Goal: Task Accomplishment & Management: Manage account settings

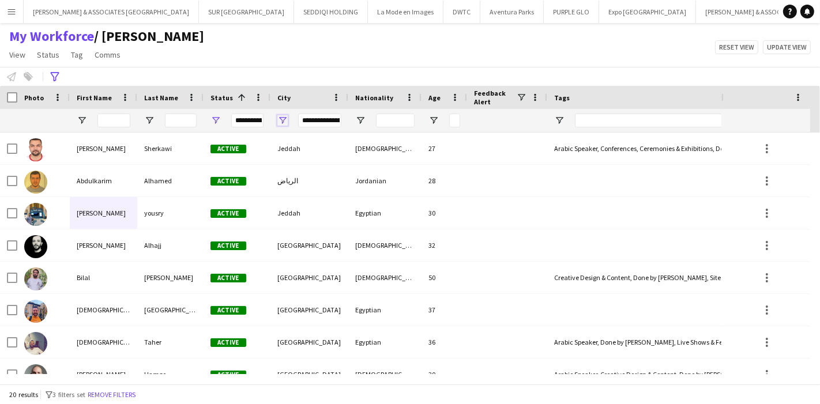
click at [282, 118] on span "Open Filter Menu" at bounding box center [282, 120] width 10 height 10
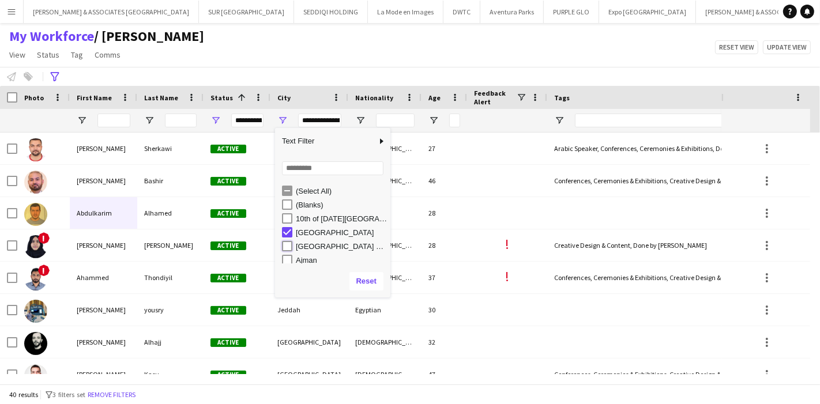
type input "**********"
click at [259, 62] on div "My Workforce / [PERSON_NAME] View Views Default view [PERSON_NAME] New view Upd…" at bounding box center [410, 47] width 820 height 39
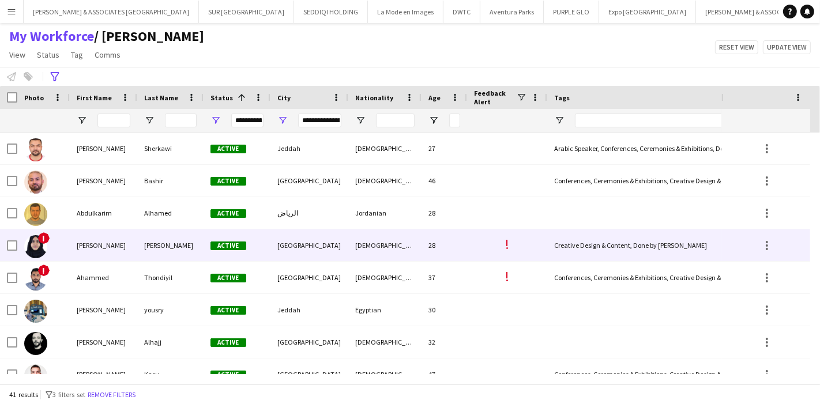
click at [102, 241] on div "[PERSON_NAME]" at bounding box center [103, 246] width 67 height 32
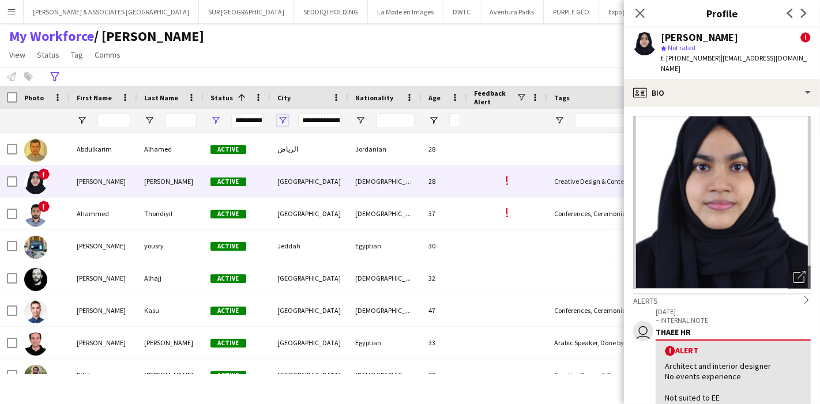
click at [285, 118] on span "Open Filter Menu" at bounding box center [282, 120] width 10 height 10
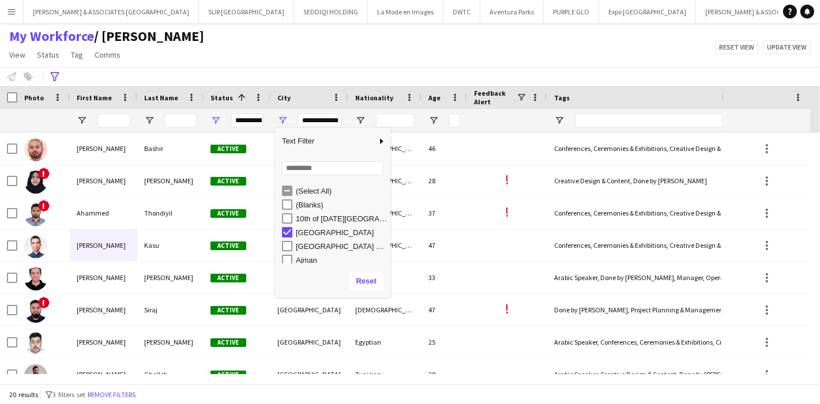
type input "**********"
click at [314, 46] on div "My Workforce / [PERSON_NAME] View Views Default view [PERSON_NAME] New view Upd…" at bounding box center [410, 47] width 820 height 39
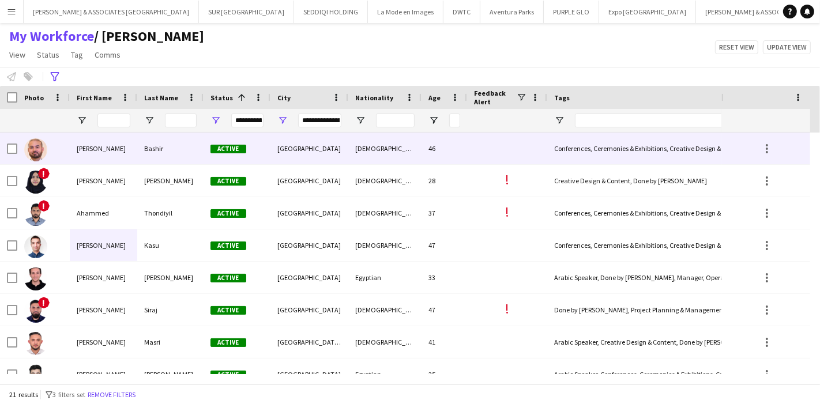
click at [130, 160] on div "[PERSON_NAME]" at bounding box center [103, 149] width 67 height 32
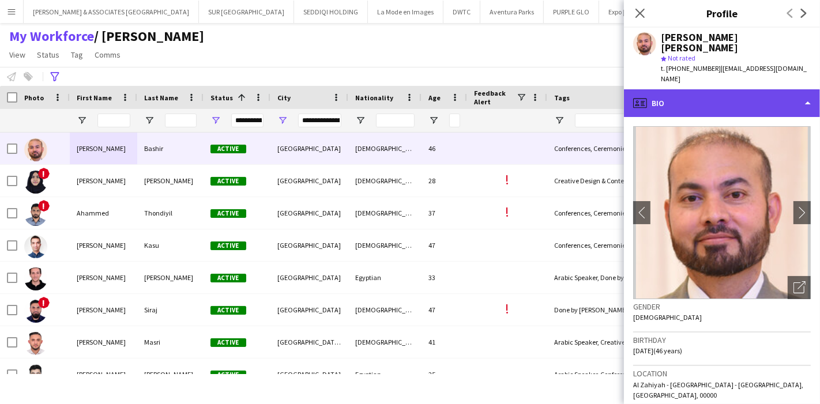
click at [784, 89] on div "profile Bio" at bounding box center [722, 103] width 196 height 28
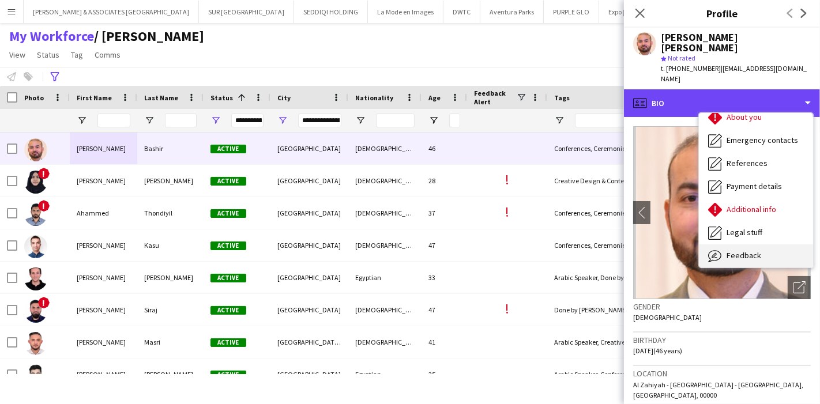
scroll to position [85, 0]
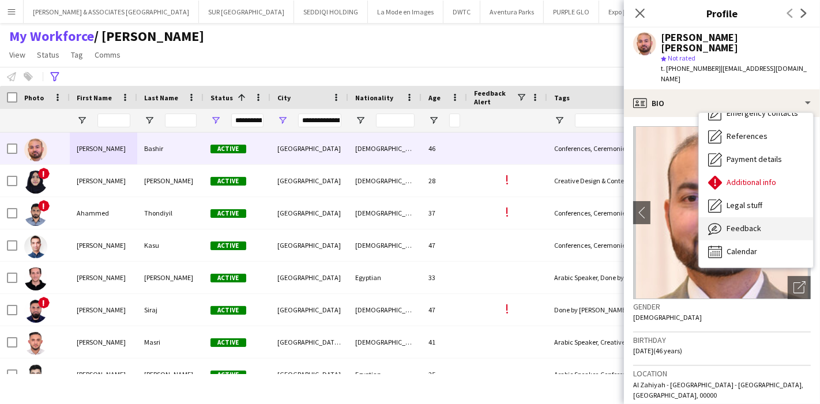
click at [772, 217] on div "Feedback Feedback" at bounding box center [756, 228] width 114 height 23
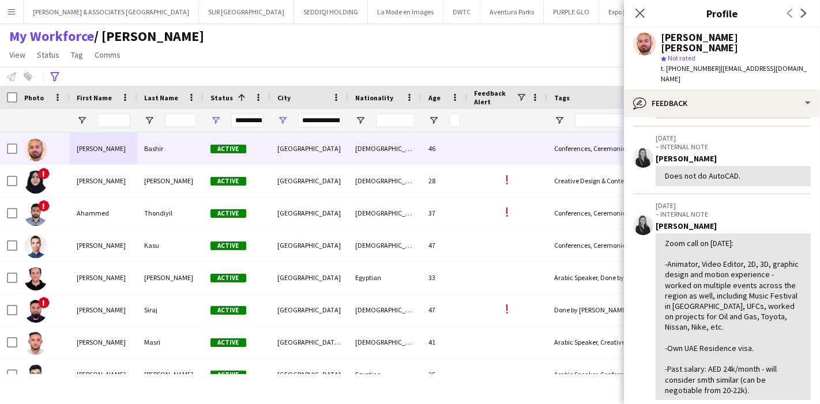
scroll to position [256, 0]
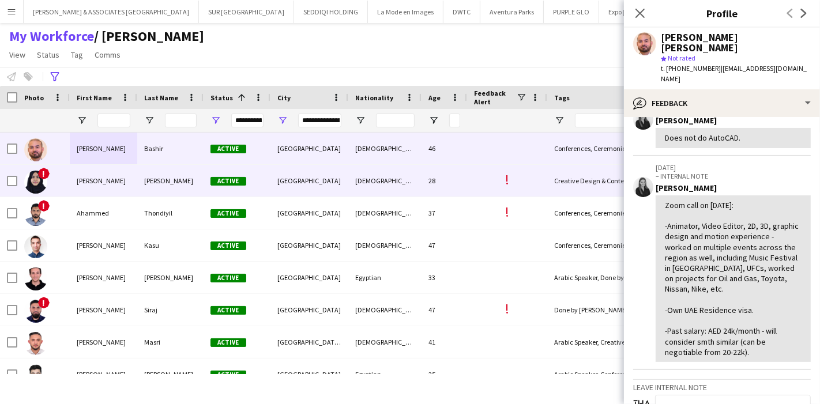
click at [118, 174] on div "[PERSON_NAME]" at bounding box center [103, 181] width 67 height 32
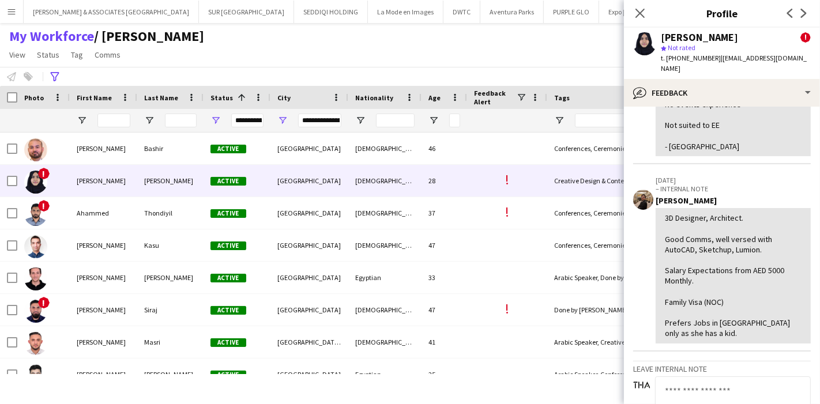
scroll to position [128, 0]
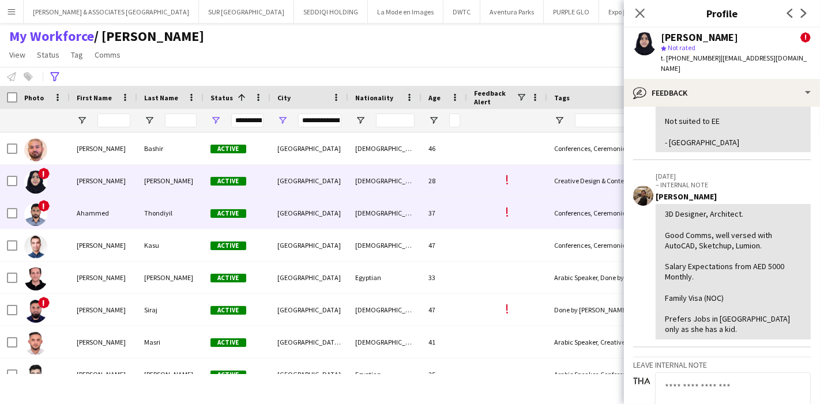
click at [112, 217] on div "Ahammed" at bounding box center [103, 213] width 67 height 32
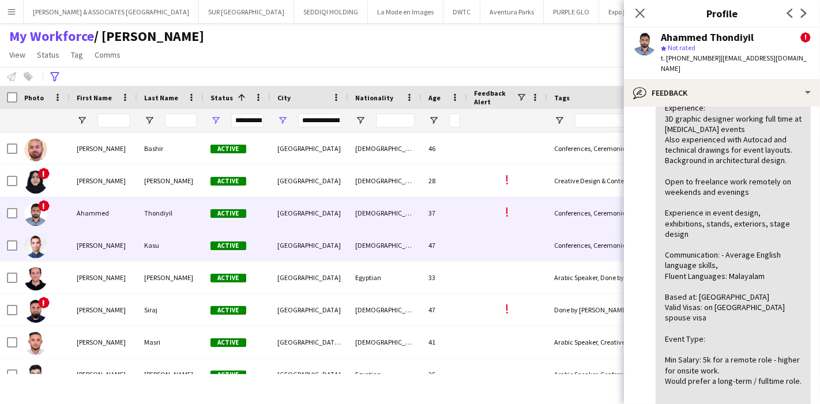
click at [81, 241] on div "[PERSON_NAME]" at bounding box center [103, 246] width 67 height 32
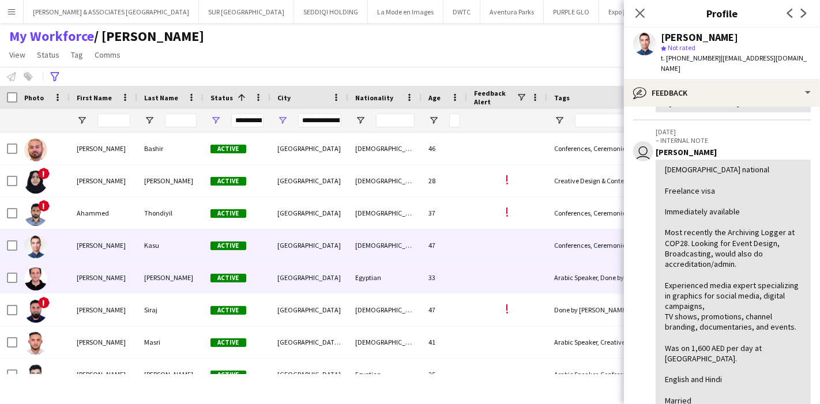
click at [100, 271] on div "[PERSON_NAME]" at bounding box center [103, 278] width 67 height 32
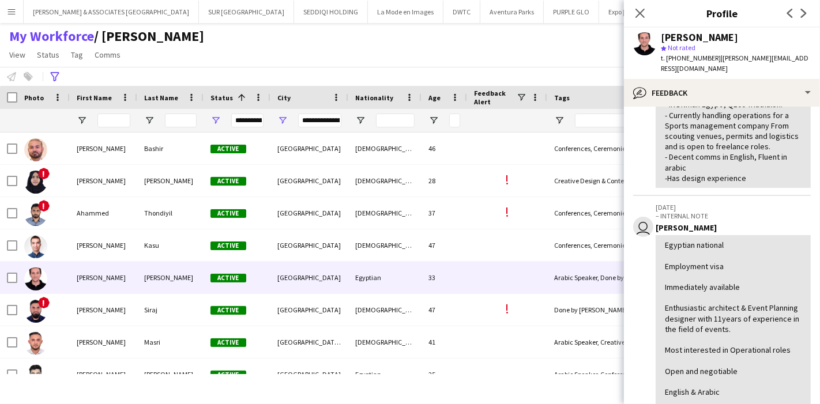
scroll to position [256, 0]
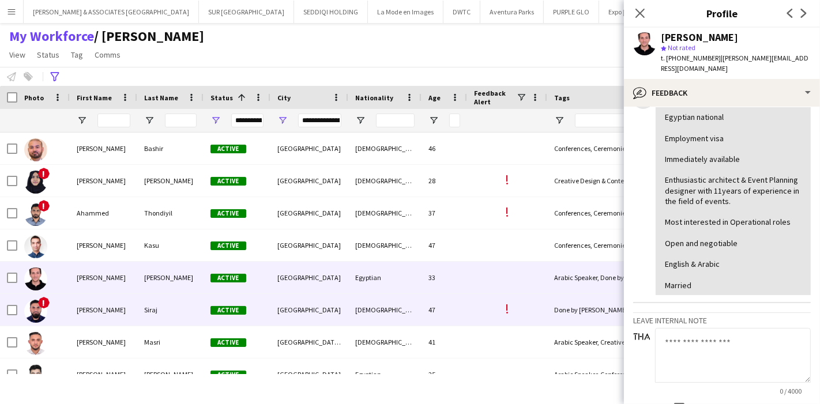
click at [111, 310] on div "[PERSON_NAME]" at bounding box center [103, 310] width 67 height 32
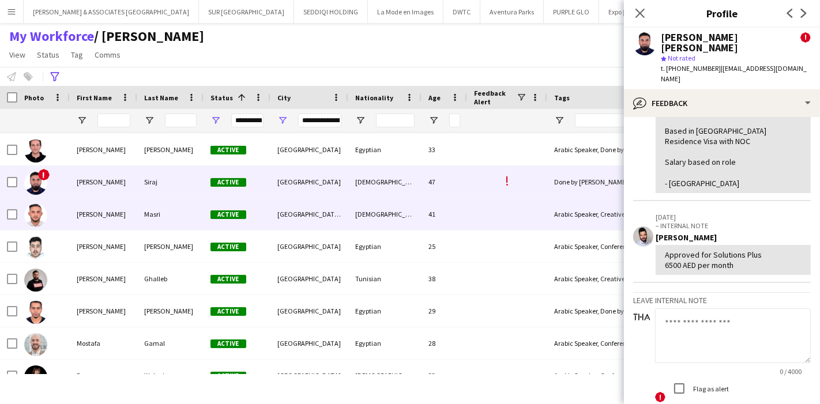
click at [99, 215] on div "[PERSON_NAME]" at bounding box center [103, 214] width 67 height 32
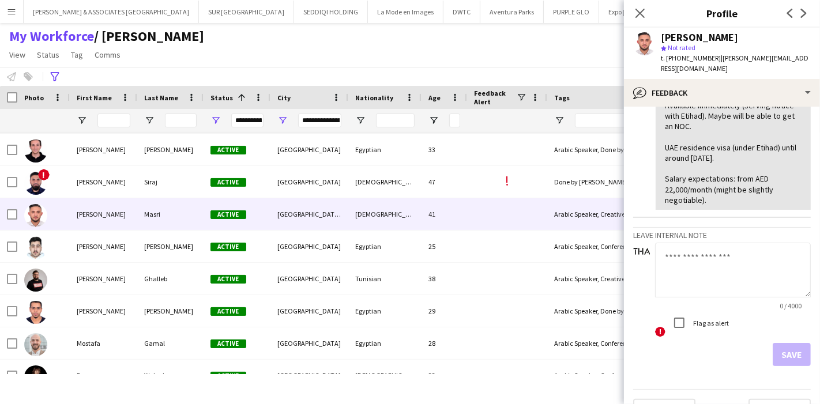
scroll to position [512, 0]
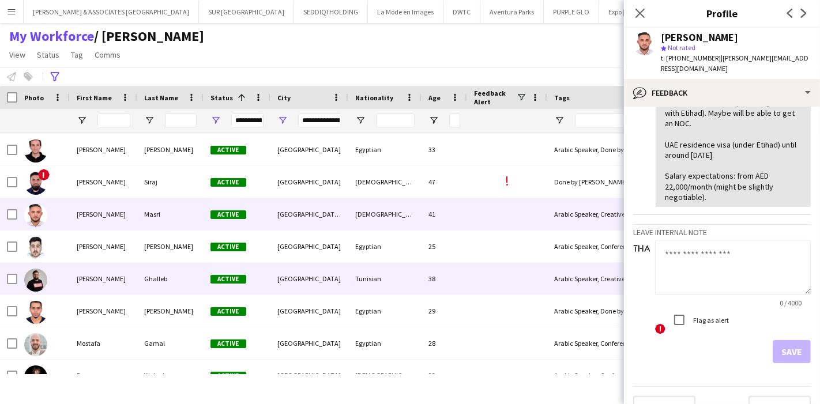
click at [105, 276] on div "[PERSON_NAME]" at bounding box center [103, 279] width 67 height 32
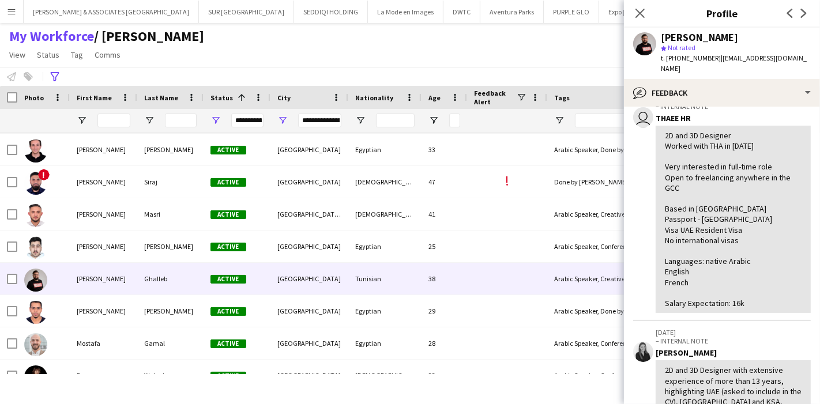
scroll to position [0, 0]
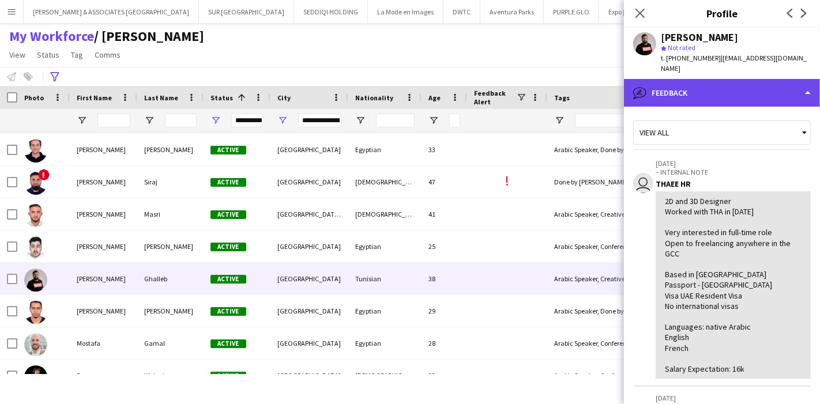
click at [753, 85] on div "bubble-pencil Feedback" at bounding box center [722, 93] width 196 height 28
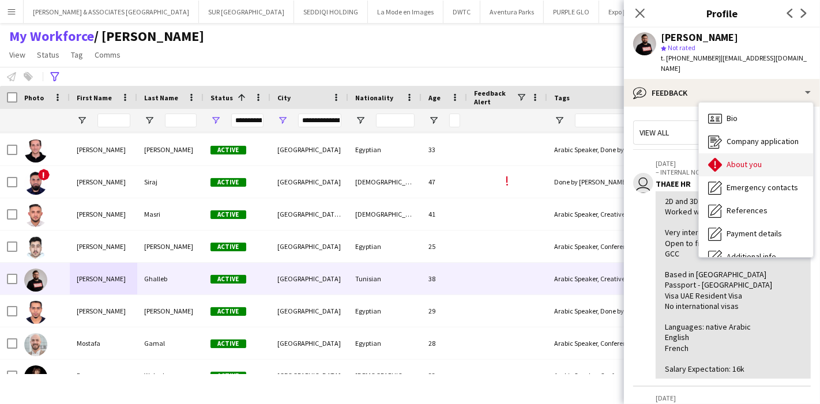
click at [752, 159] on span "About you" at bounding box center [744, 164] width 35 height 10
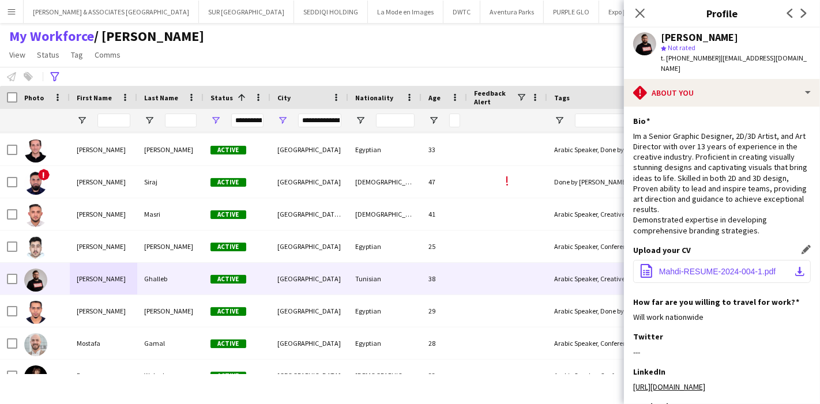
click at [791, 267] on button "office-file-sheet Mahdi-RESUME-2024-004-1.pdf download-bottom" at bounding box center [722, 271] width 178 height 23
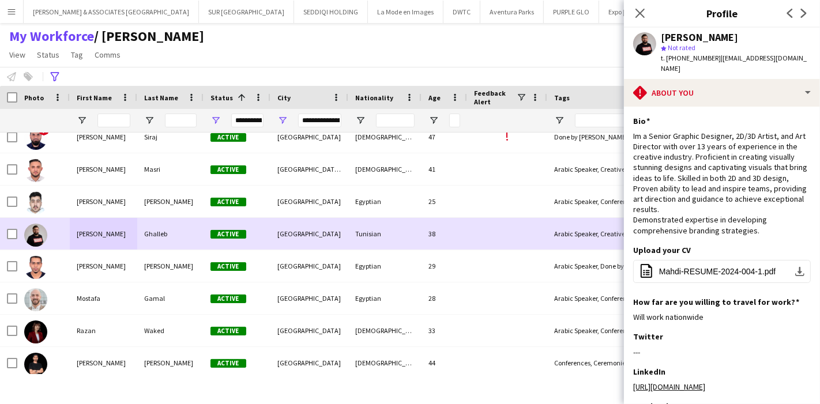
scroll to position [192, 0]
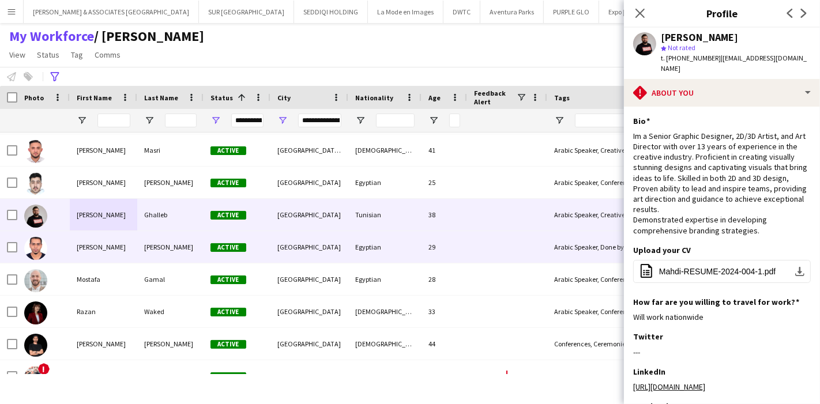
click at [62, 251] on div at bounding box center [43, 247] width 52 height 32
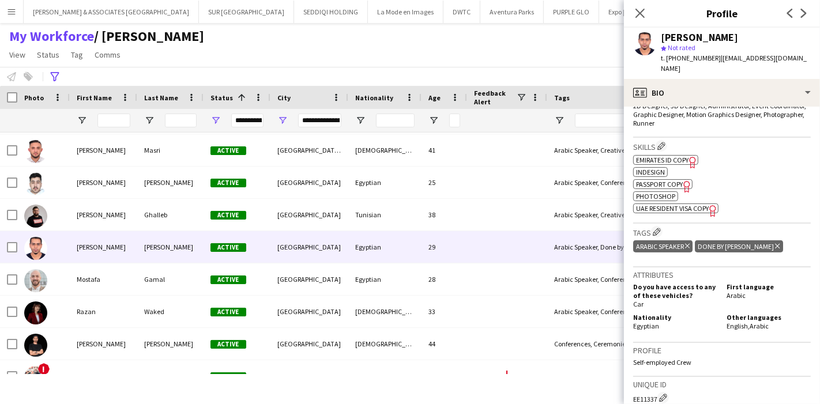
scroll to position [0, 0]
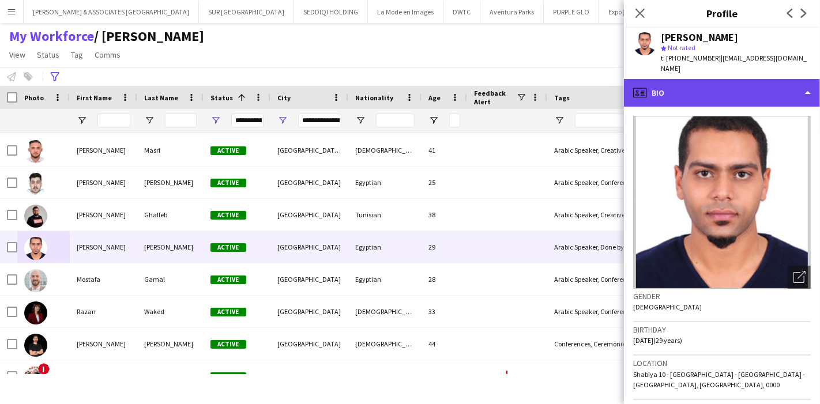
click at [792, 95] on div "profile Bio" at bounding box center [722, 93] width 196 height 28
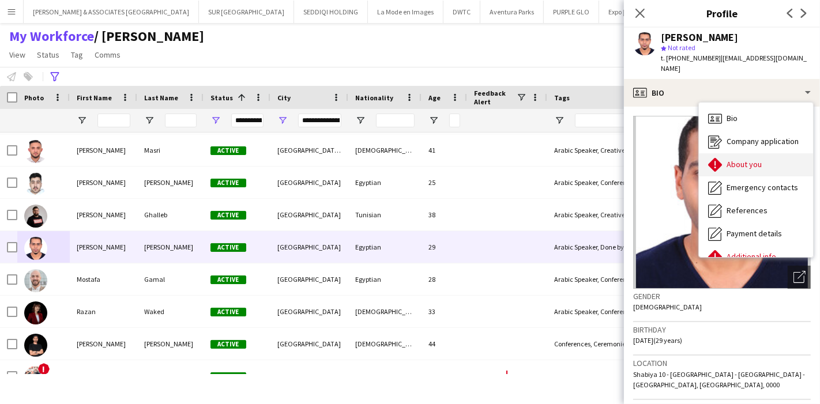
click at [791, 157] on div "About you About you" at bounding box center [756, 164] width 114 height 23
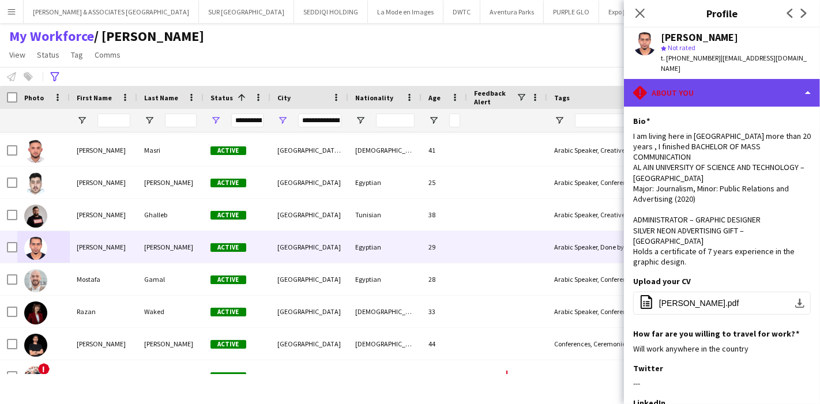
click at [767, 82] on div "rhombus-alert About you" at bounding box center [722, 93] width 196 height 28
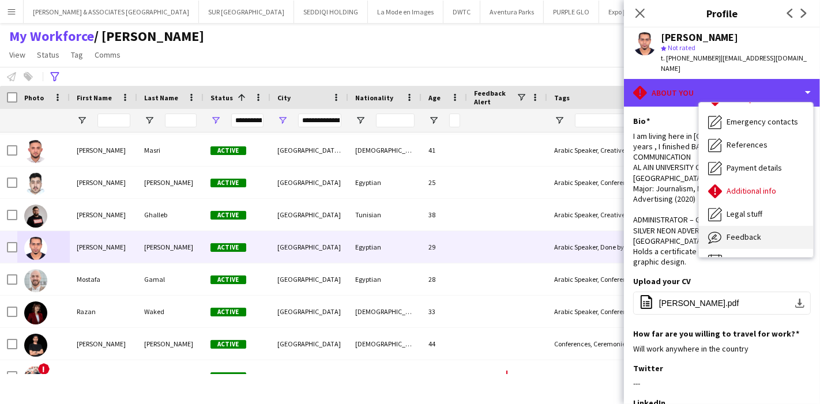
scroll to position [85, 0]
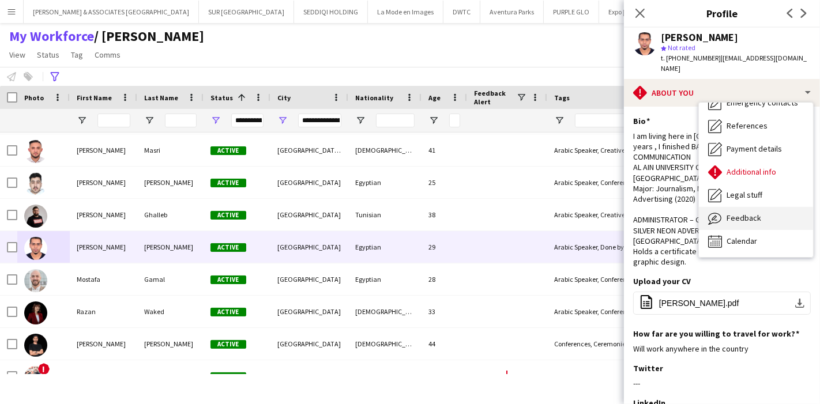
click at [762, 227] on div "Feedback Feedback" at bounding box center [756, 218] width 114 height 23
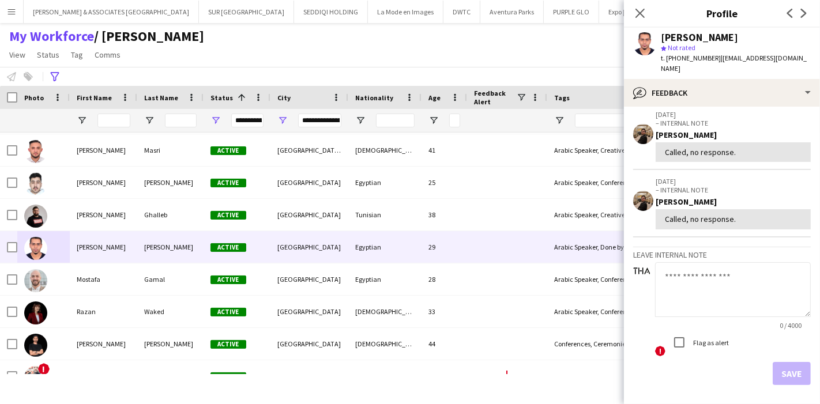
scroll to position [512, 0]
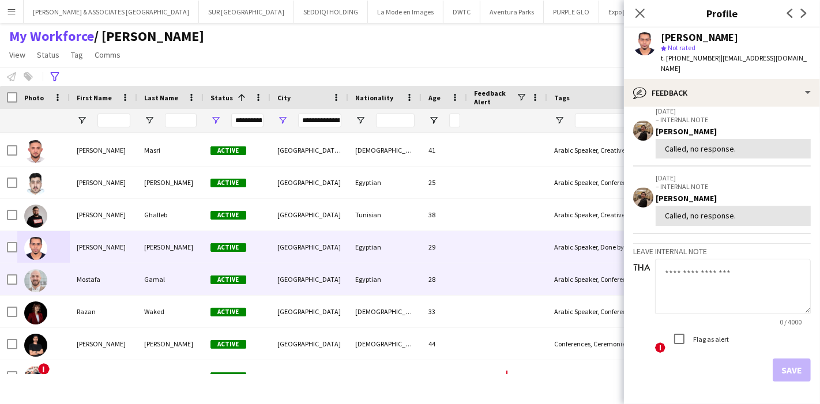
click at [108, 281] on div "Mostafa" at bounding box center [103, 280] width 67 height 32
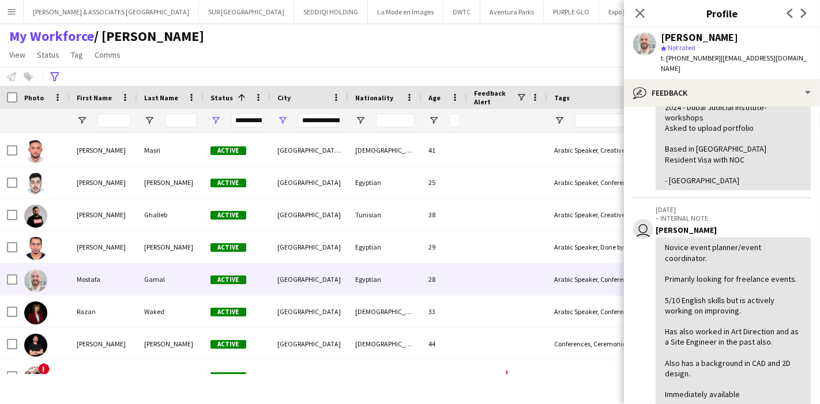
scroll to position [256, 0]
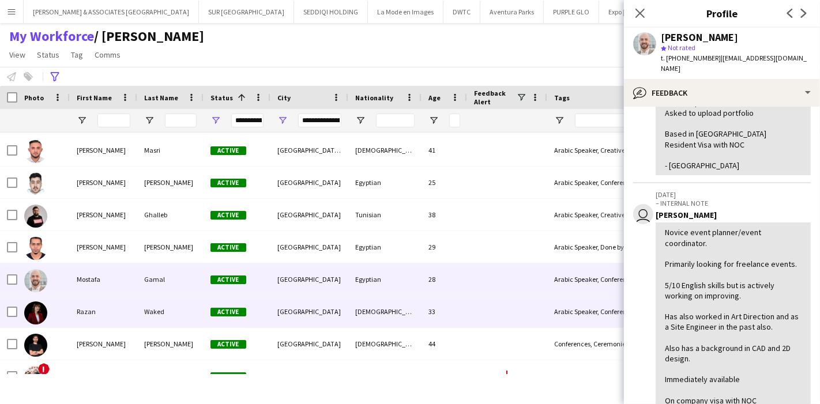
click at [104, 316] on div "Razan" at bounding box center [103, 312] width 67 height 32
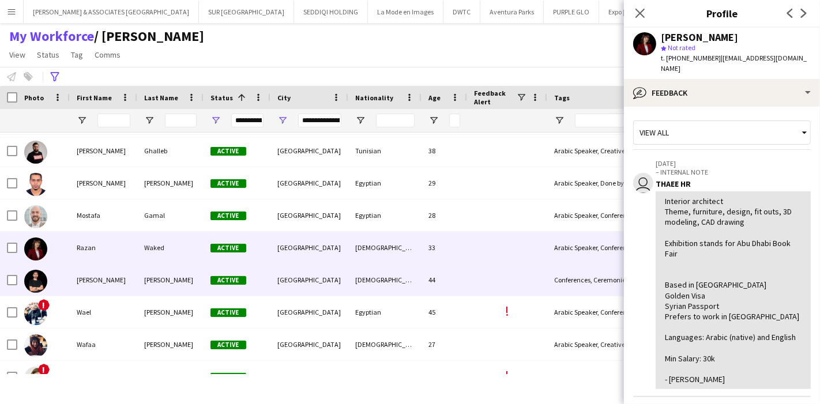
click at [102, 271] on div "[PERSON_NAME]" at bounding box center [103, 280] width 67 height 32
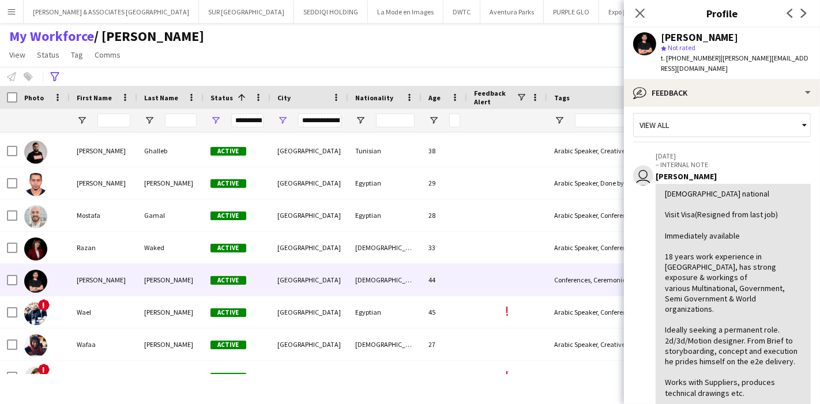
scroll to position [0, 0]
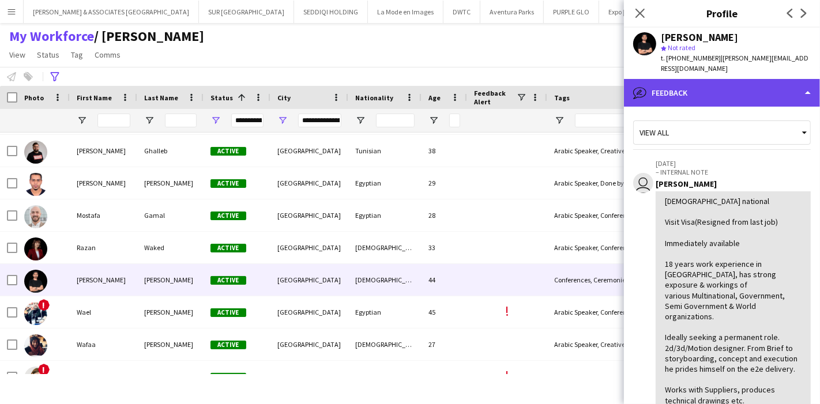
click at [759, 87] on div "bubble-pencil Feedback" at bounding box center [722, 93] width 196 height 28
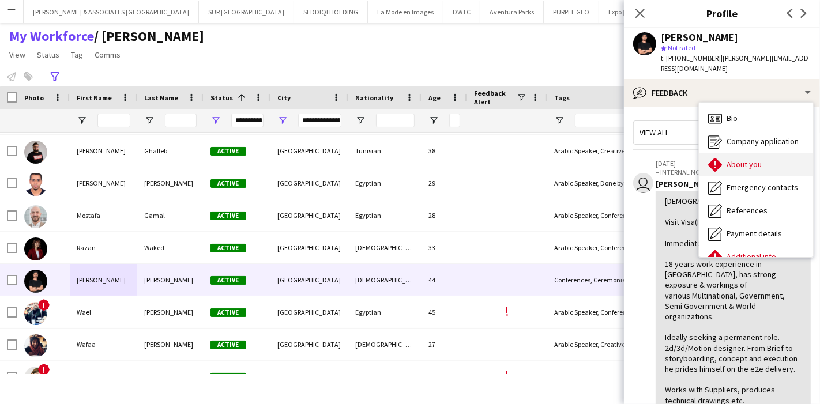
click at [764, 159] on div "About you About you" at bounding box center [756, 164] width 114 height 23
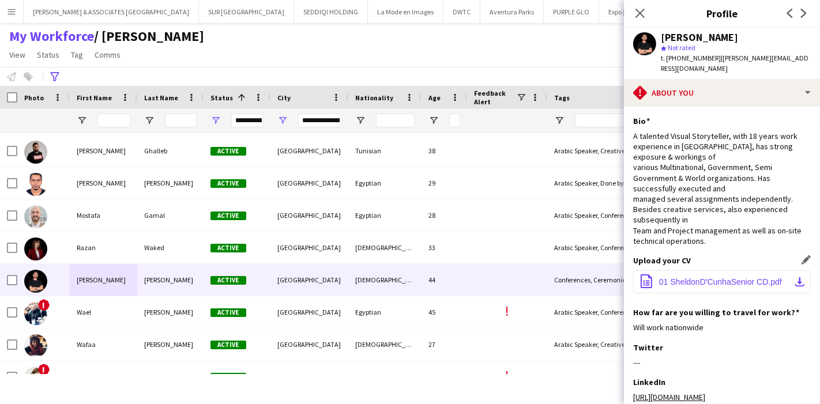
click at [795, 277] on app-icon "download-bottom" at bounding box center [799, 281] width 9 height 9
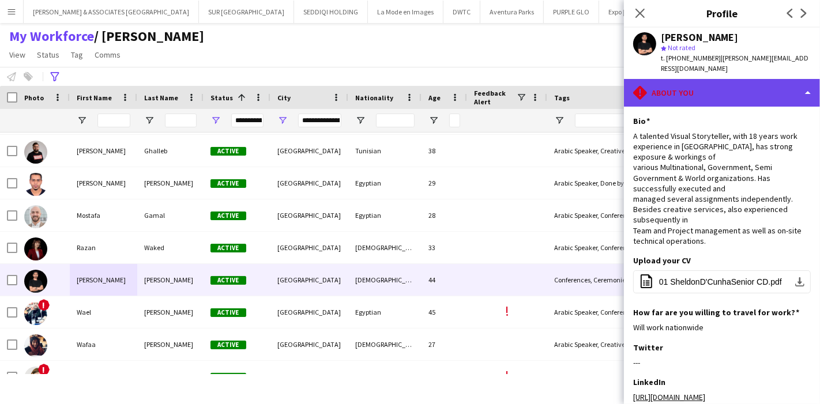
click at [763, 83] on div "rhombus-alert About you" at bounding box center [722, 93] width 196 height 28
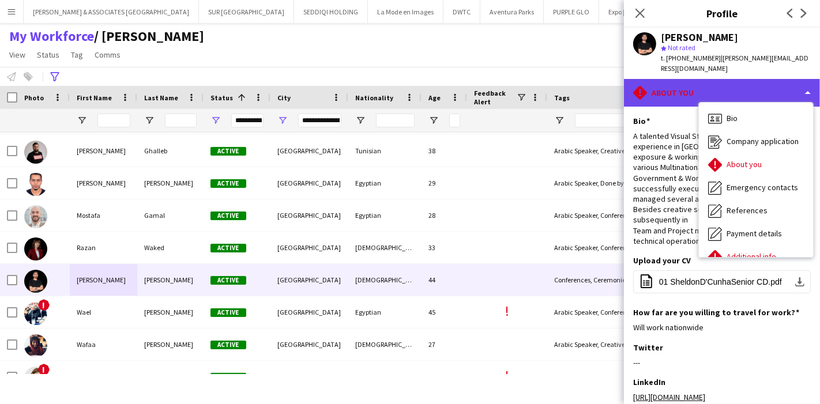
click at [714, 80] on div "rhombus-alert About you" at bounding box center [722, 93] width 196 height 28
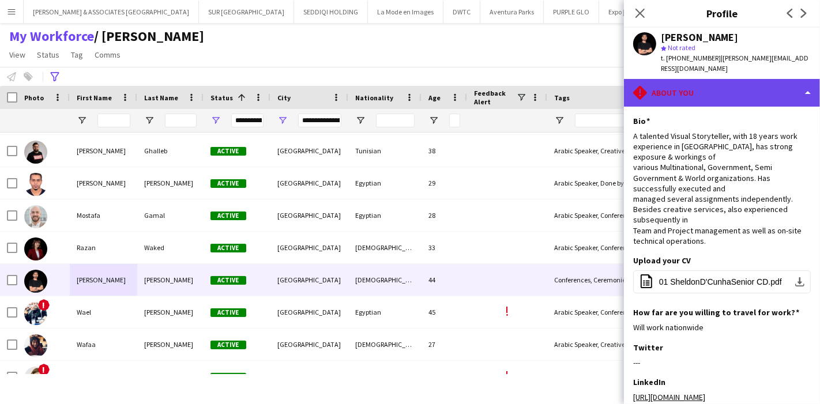
click at [716, 79] on div "rhombus-alert About you" at bounding box center [722, 93] width 196 height 28
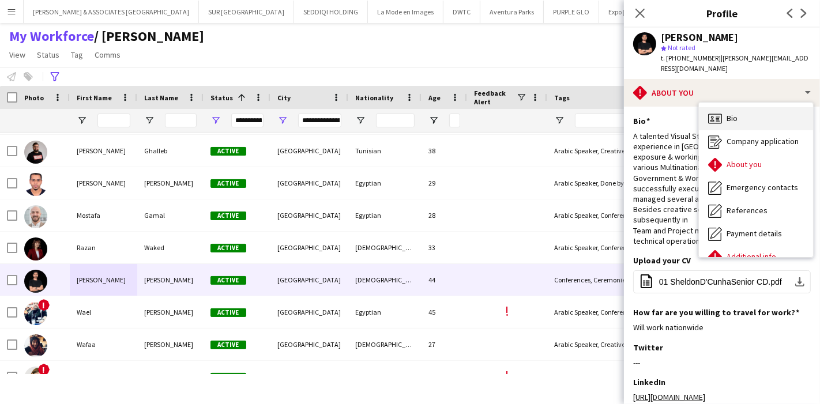
click at [741, 107] on div "Bio Bio" at bounding box center [756, 118] width 114 height 23
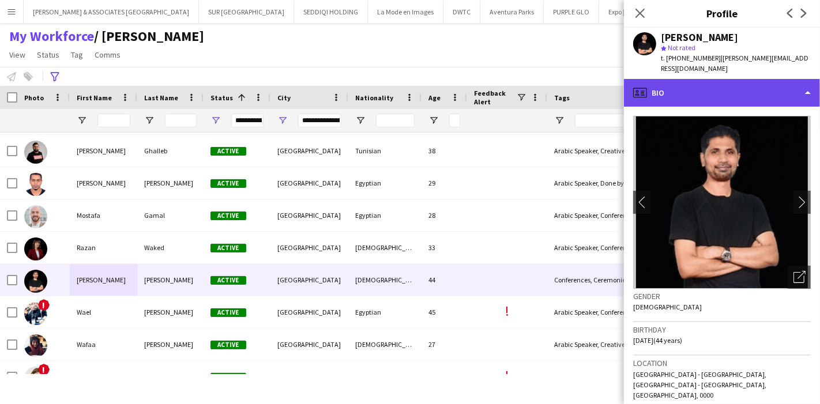
click at [775, 88] on div "profile Bio" at bounding box center [722, 93] width 196 height 28
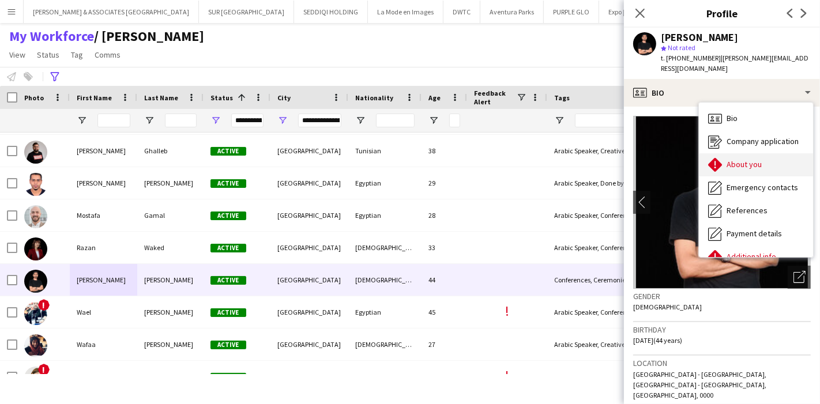
click at [776, 153] on div "About you About you" at bounding box center [756, 164] width 114 height 23
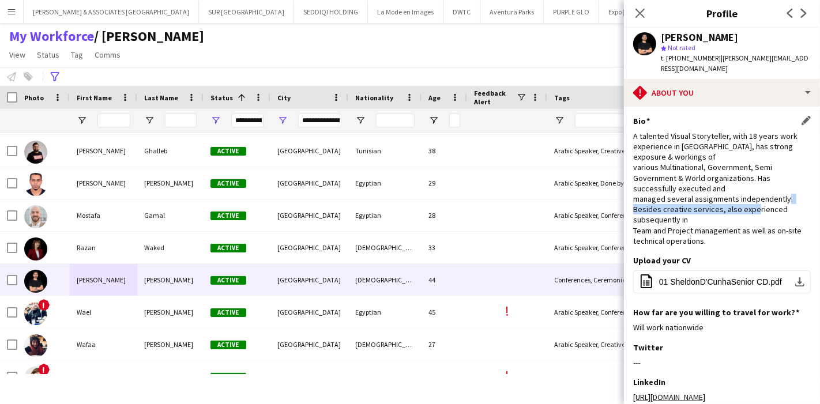
drag, startPoint x: 649, startPoint y: 196, endPoint x: 774, endPoint y: 195, distance: 124.6
click at [774, 195] on div "A talented Visual Storyteller, with 18 years work experience in [GEOGRAPHIC_DAT…" at bounding box center [722, 188] width 178 height 115
click at [701, 216] on div "A talented Visual Storyteller, with 18 years work experience in [GEOGRAPHIC_DAT…" at bounding box center [722, 188] width 178 height 115
